Goal: Task Accomplishment & Management: Manage account settings

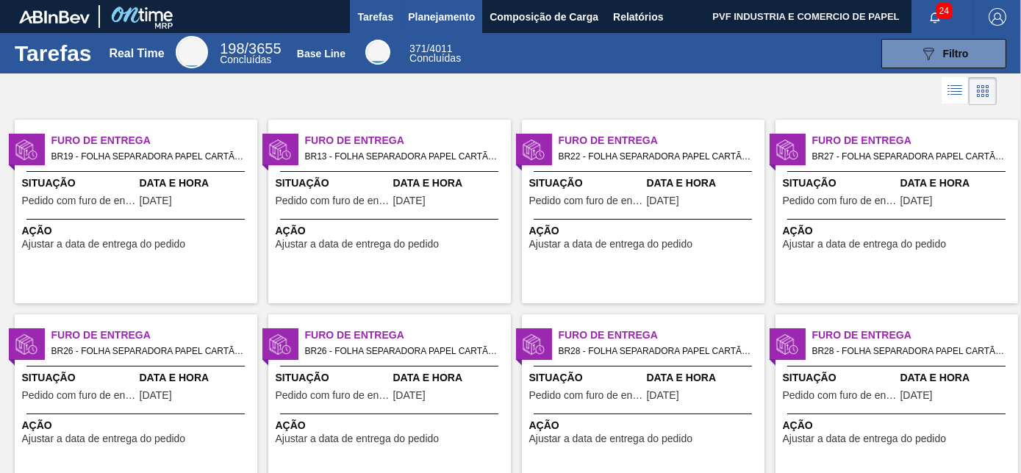
click at [433, 15] on span "Planejamento" at bounding box center [441, 17] width 67 height 18
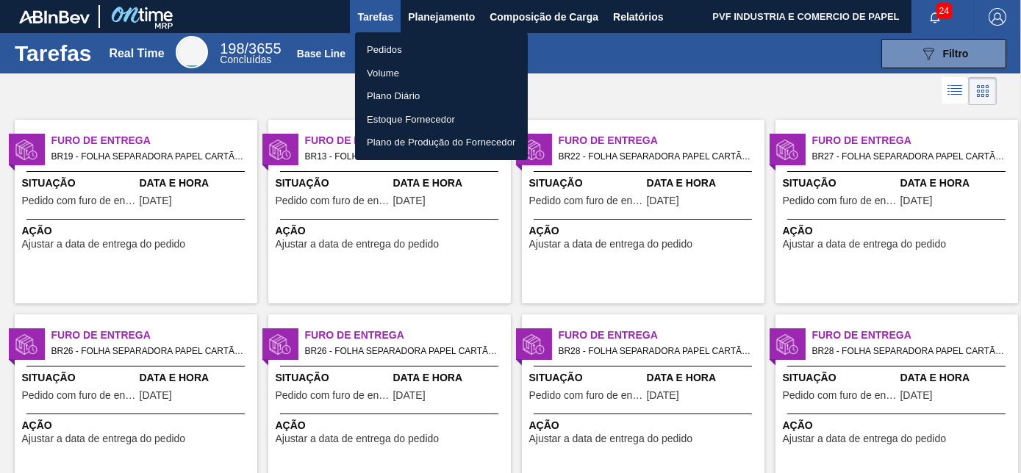
click at [391, 51] on li "Pedidos" at bounding box center [441, 50] width 173 height 24
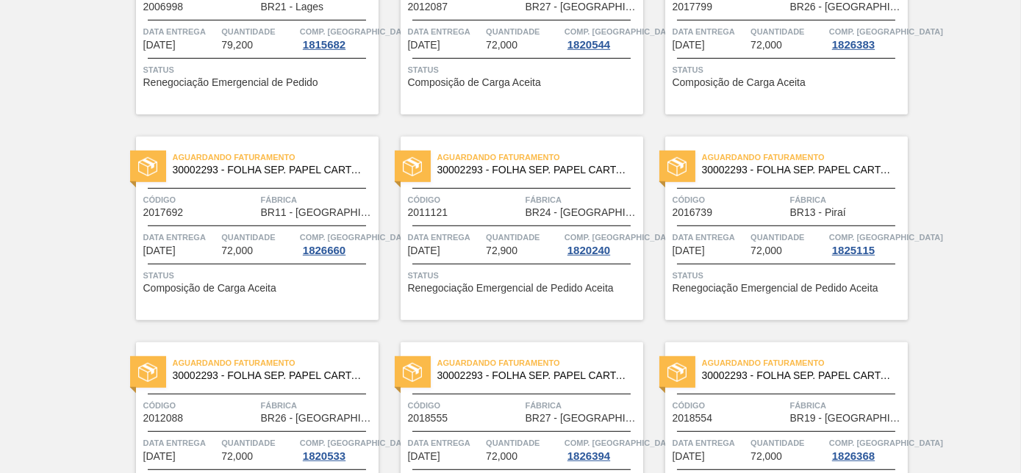
scroll to position [1719, 0]
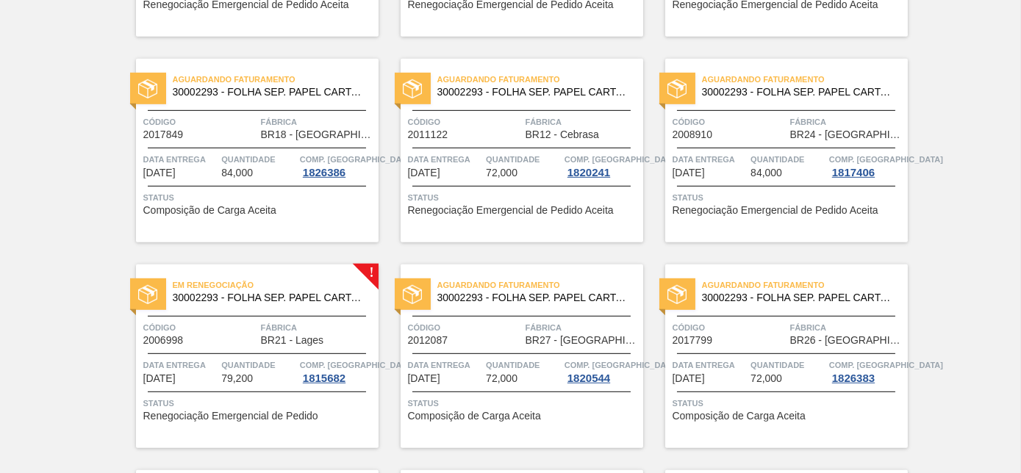
click at [300, 293] on span "30002293 - FOLHA SEP. PAPEL CARTAO 1200x1000M 350g" at bounding box center [270, 298] width 194 height 11
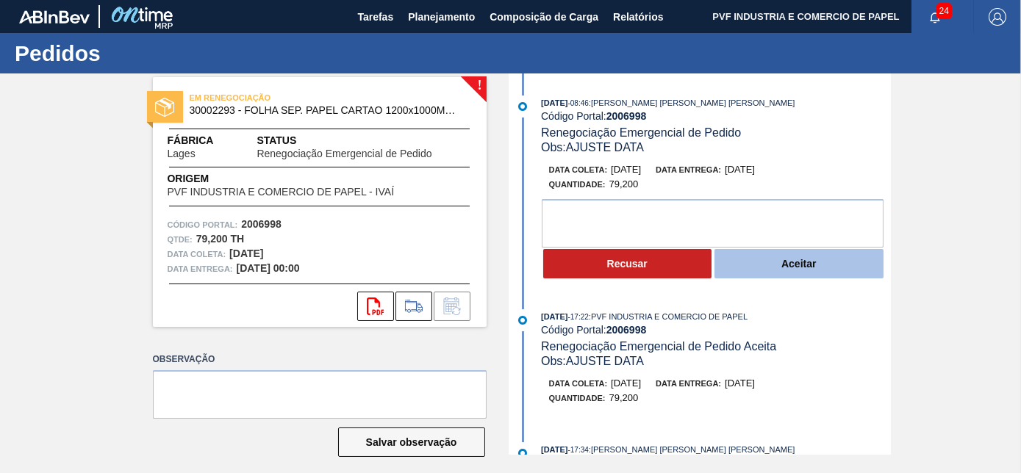
click at [766, 265] on button "Aceitar" at bounding box center [799, 263] width 169 height 29
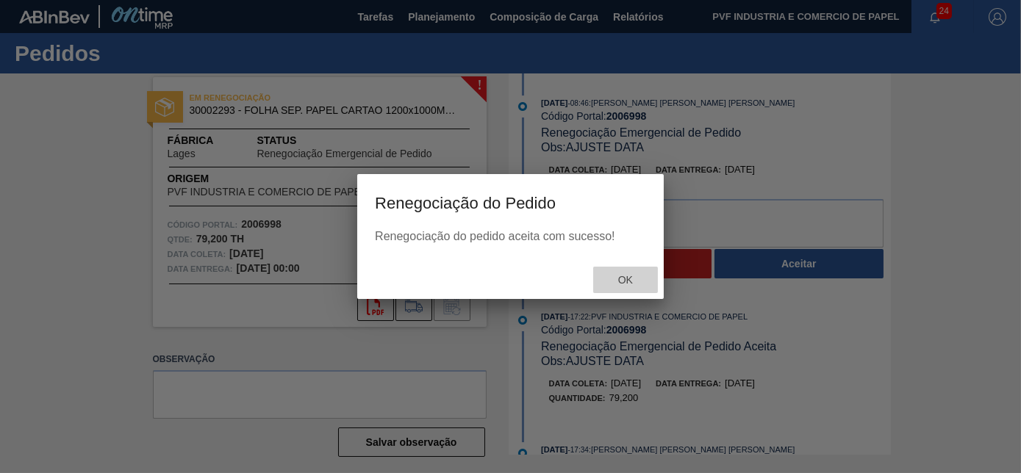
click at [640, 279] on span "Ok" at bounding box center [626, 280] width 38 height 12
